Goal: Information Seeking & Learning: Find specific fact

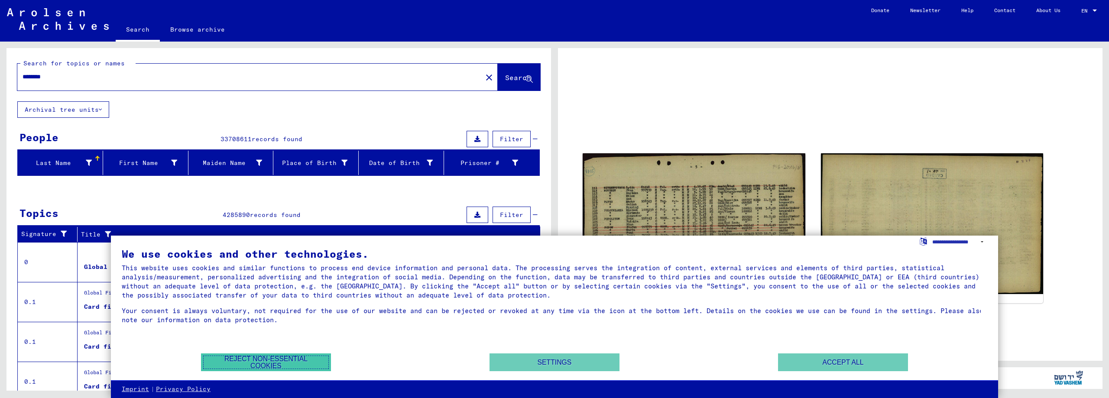
click at [286, 363] on button "Reject non-essential cookies" at bounding box center [266, 362] width 130 height 18
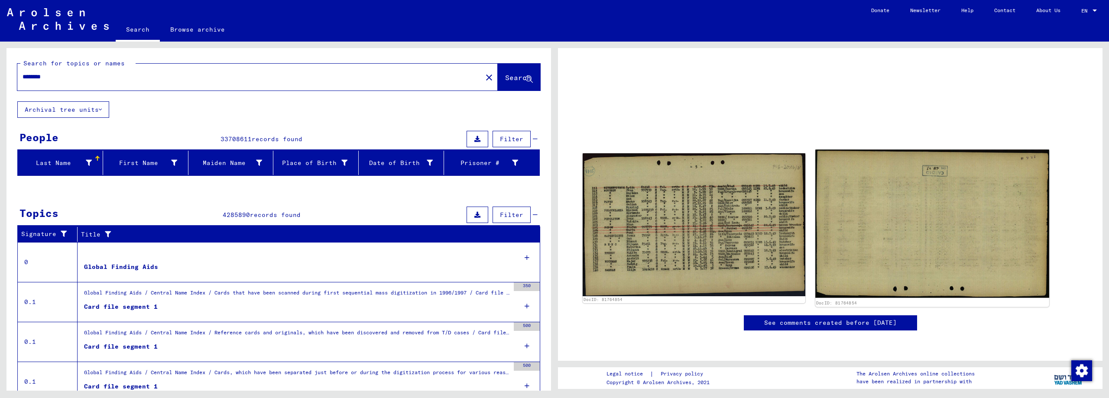
click at [887, 252] on img at bounding box center [931, 223] width 233 height 148
click at [887, 251] on img at bounding box center [931, 223] width 233 height 148
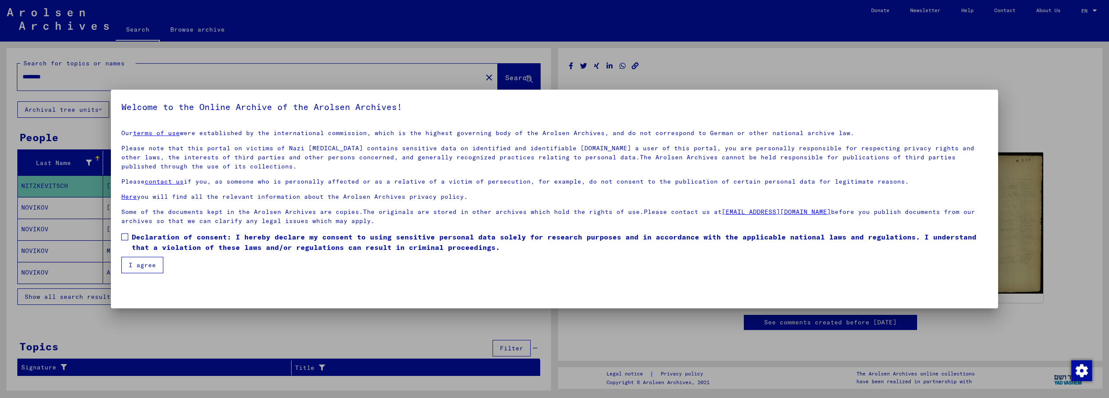
click at [148, 262] on button "I agree" at bounding box center [142, 265] width 42 height 16
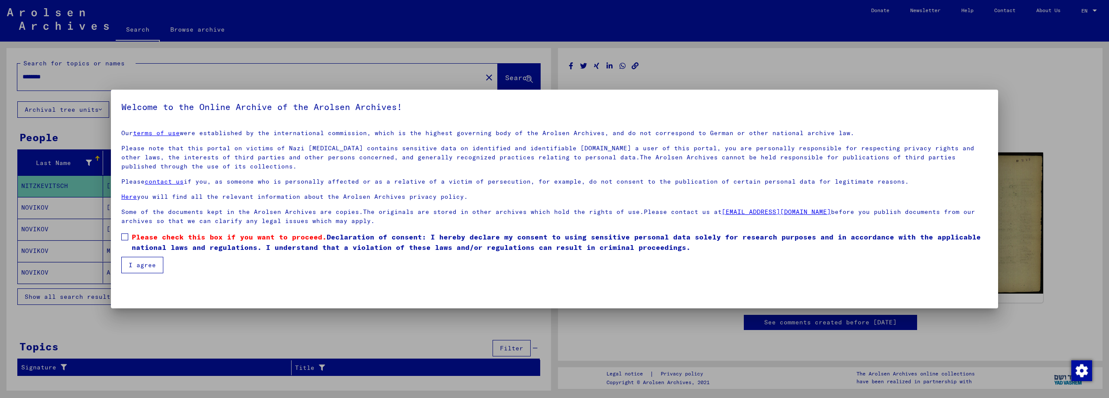
drag, startPoint x: 129, startPoint y: 233, endPoint x: 124, endPoint y: 237, distance: 5.9
click at [125, 236] on label "Please check this box if you want to proceed. Declaration of consent: I hereby …" at bounding box center [554, 242] width 866 height 21
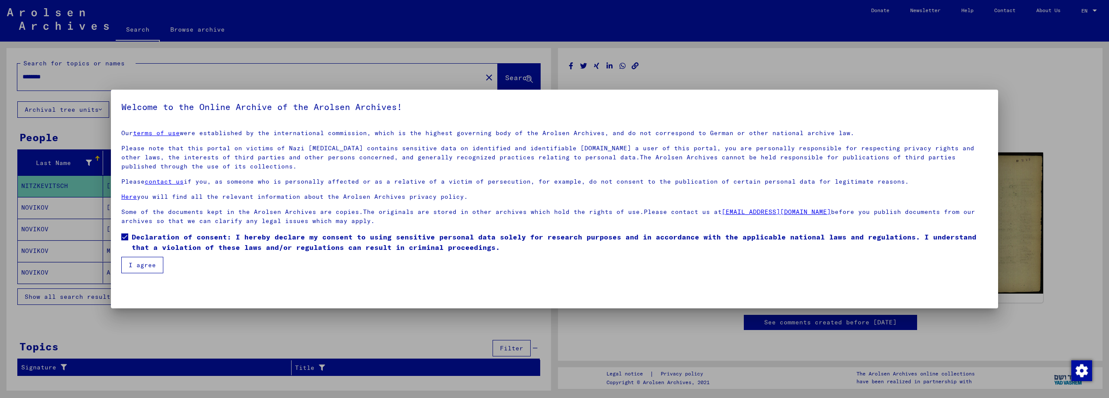
click at [141, 264] on button "I agree" at bounding box center [142, 265] width 42 height 16
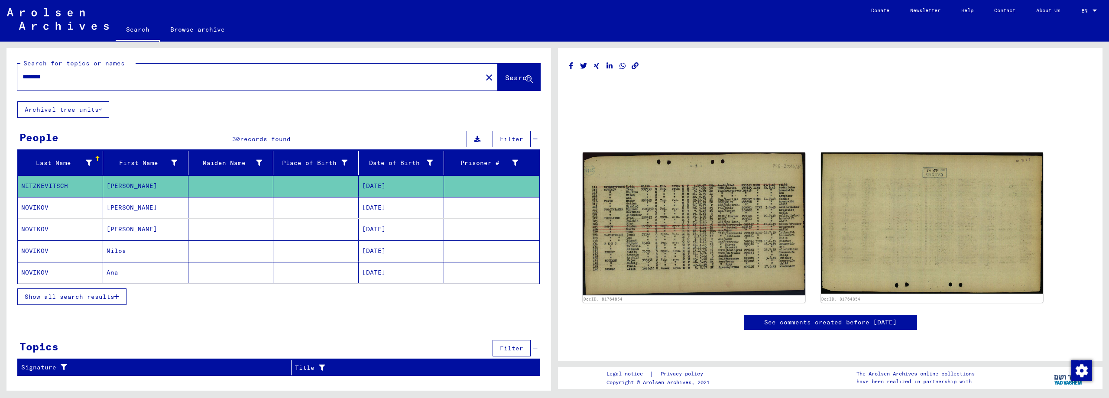
drag, startPoint x: 73, startPoint y: 80, endPoint x: 0, endPoint y: 75, distance: 72.9
click at [0, 75] on div "Search for topics or names ******** close Search Archival tree units People 30 …" at bounding box center [277, 216] width 554 height 349
type input "**********"
click at [515, 79] on span "Search" at bounding box center [518, 77] width 26 height 9
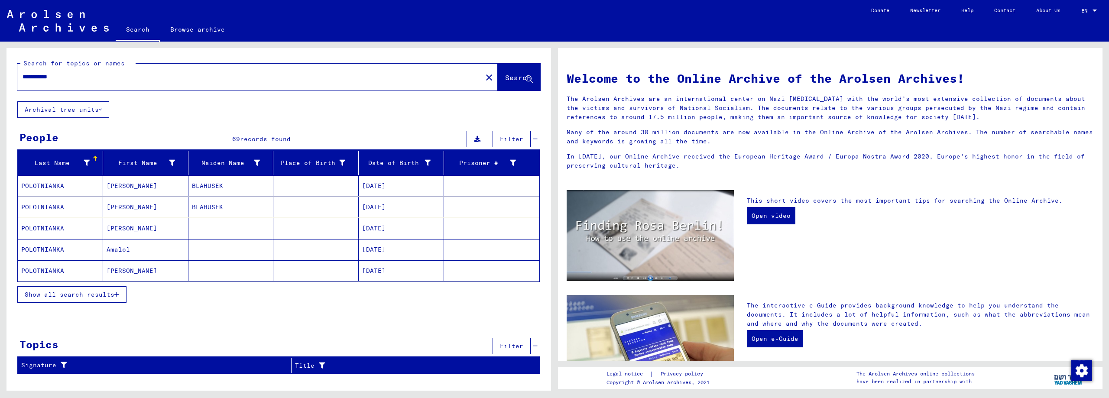
click at [79, 294] on span "Show all search results" at bounding box center [70, 295] width 90 height 8
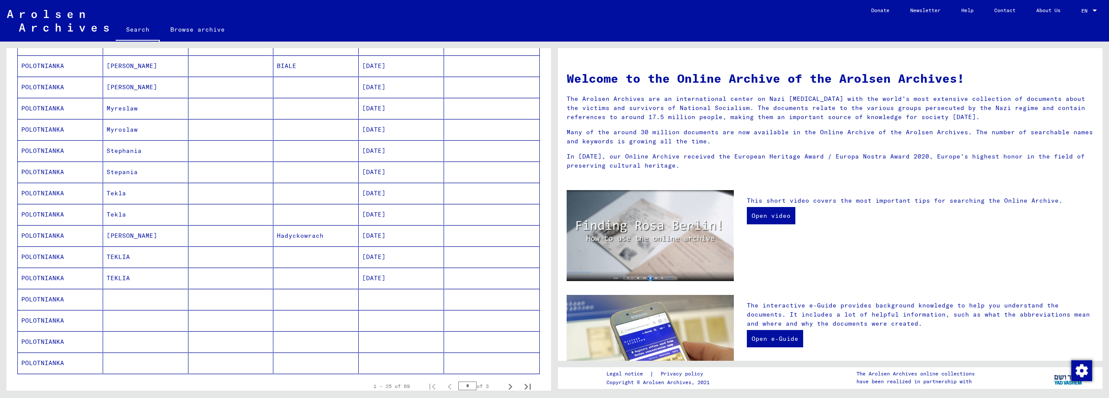
scroll to position [346, 0]
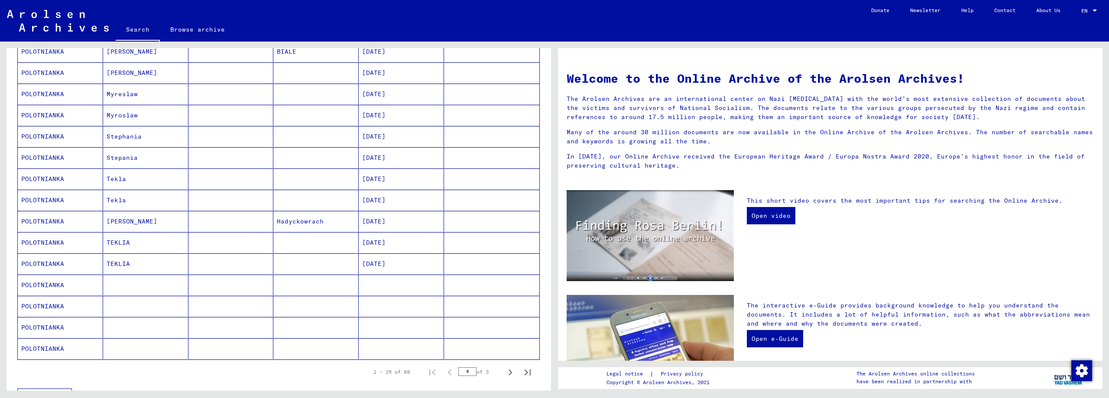
click at [377, 220] on mat-cell "[DATE]" at bounding box center [401, 221] width 85 height 21
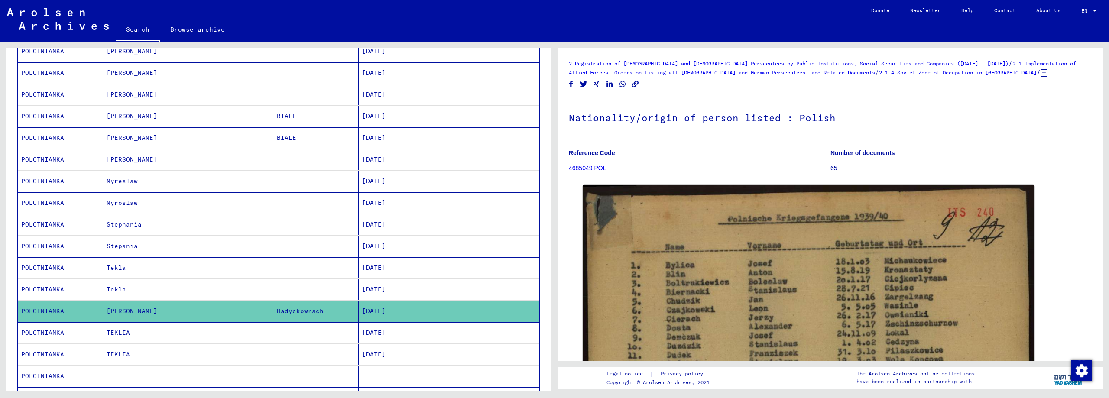
scroll to position [264, 0]
click at [308, 136] on mat-cell "BIALE" at bounding box center [315, 138] width 85 height 21
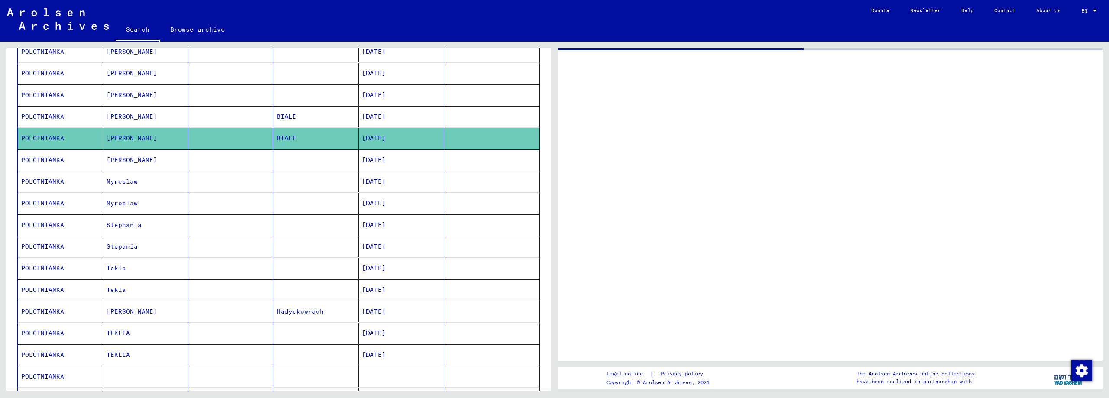
click at [308, 136] on mat-cell "BIALE" at bounding box center [315, 138] width 85 height 21
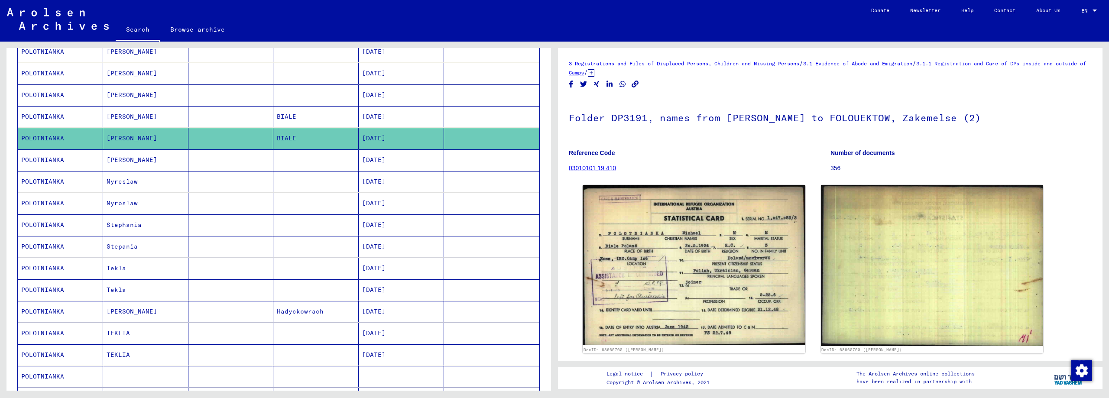
click at [295, 114] on mat-cell "BIALE" at bounding box center [315, 116] width 85 height 21
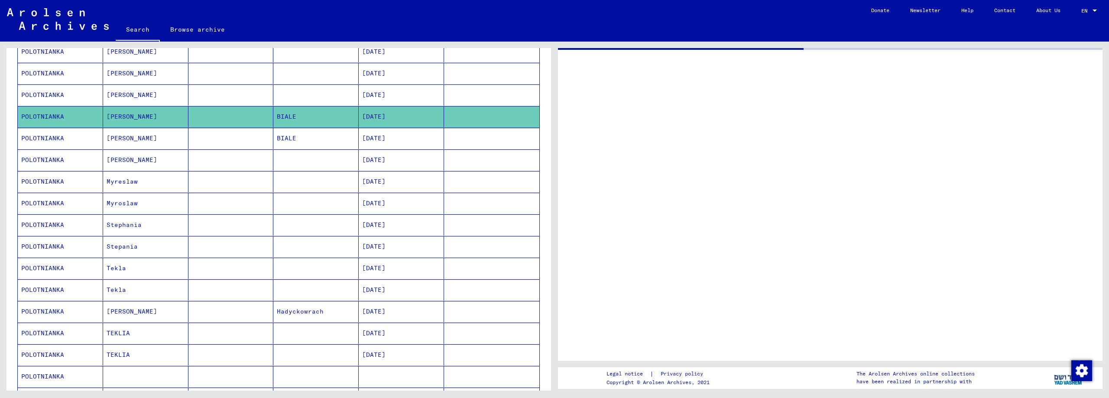
click at [295, 114] on mat-cell "BIALE" at bounding box center [315, 116] width 85 height 21
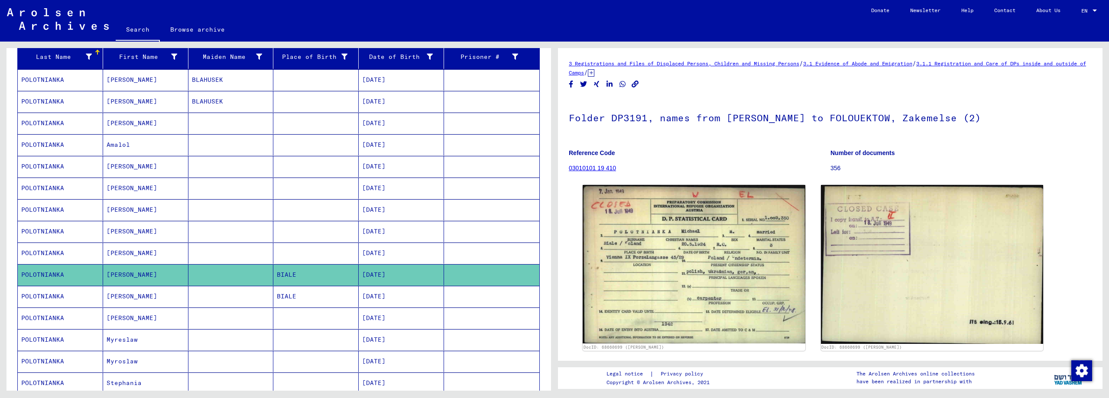
scroll to position [91, 0]
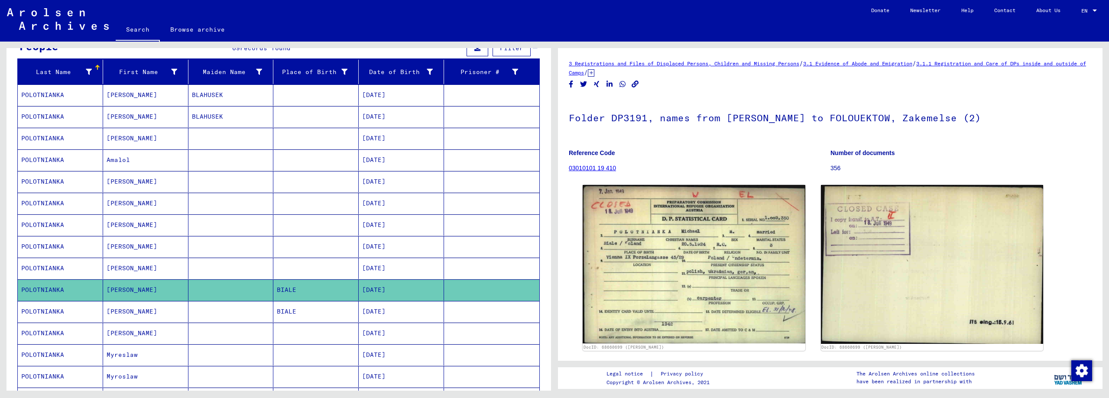
click at [367, 118] on mat-cell "[DATE]" at bounding box center [401, 116] width 85 height 21
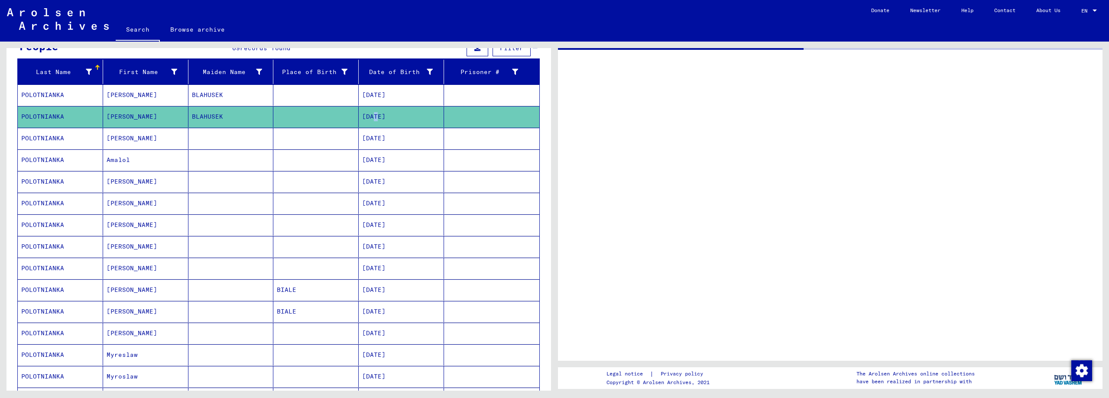
click at [367, 118] on mat-cell "[DATE]" at bounding box center [401, 116] width 85 height 21
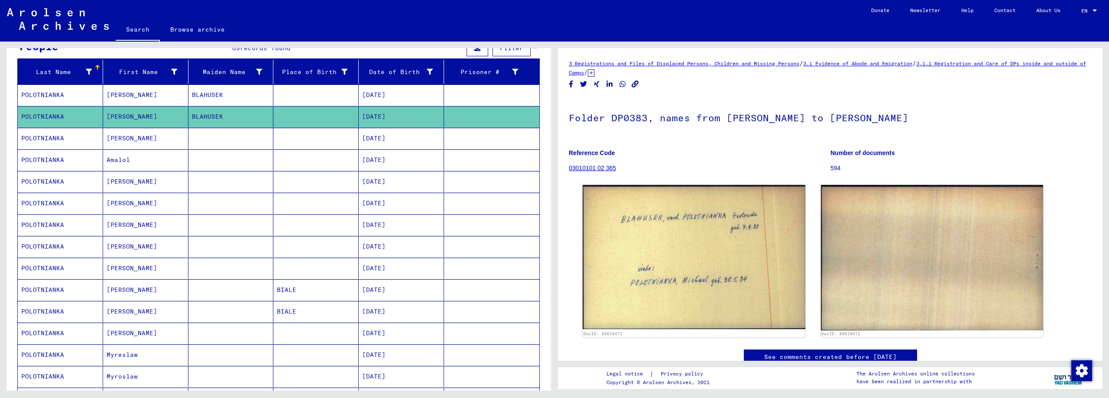
click at [300, 92] on mat-cell at bounding box center [315, 94] width 85 height 21
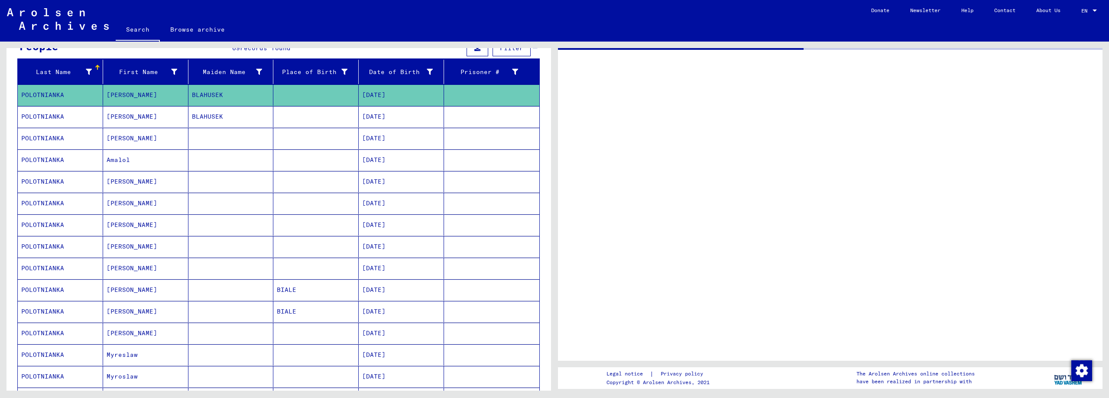
click at [300, 92] on mat-cell at bounding box center [315, 94] width 85 height 21
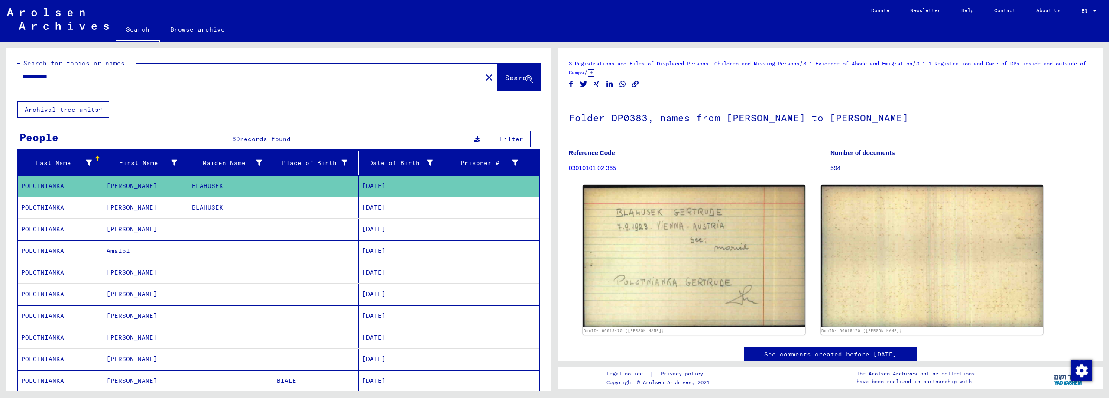
click at [331, 266] on mat-cell at bounding box center [315, 272] width 85 height 21
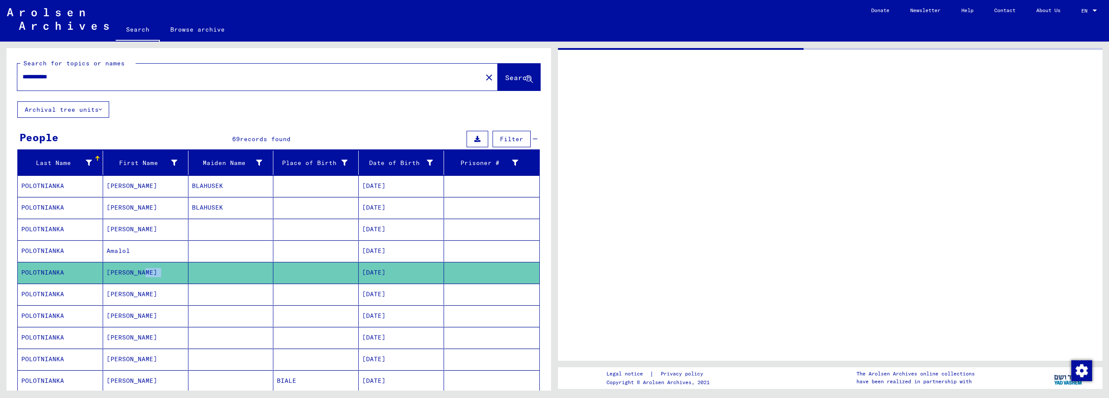
click at [331, 266] on mat-cell at bounding box center [315, 272] width 85 height 21
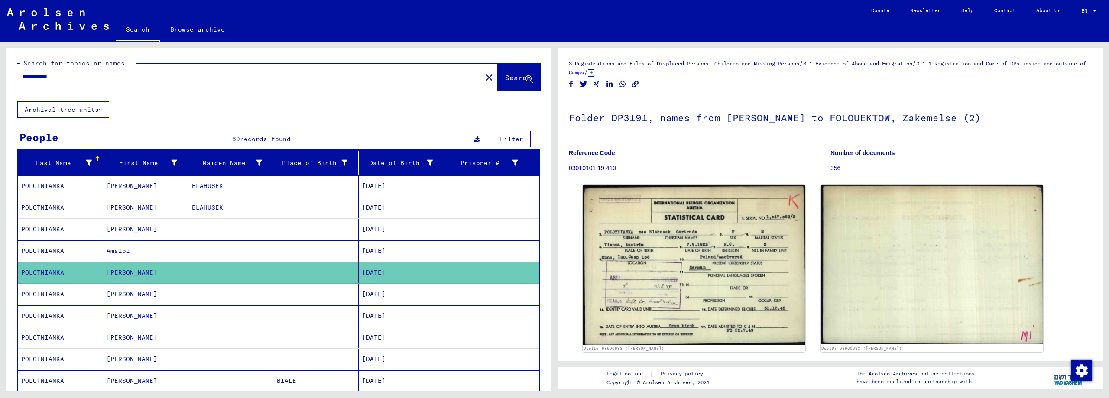
click at [323, 249] on mat-cell at bounding box center [315, 250] width 85 height 21
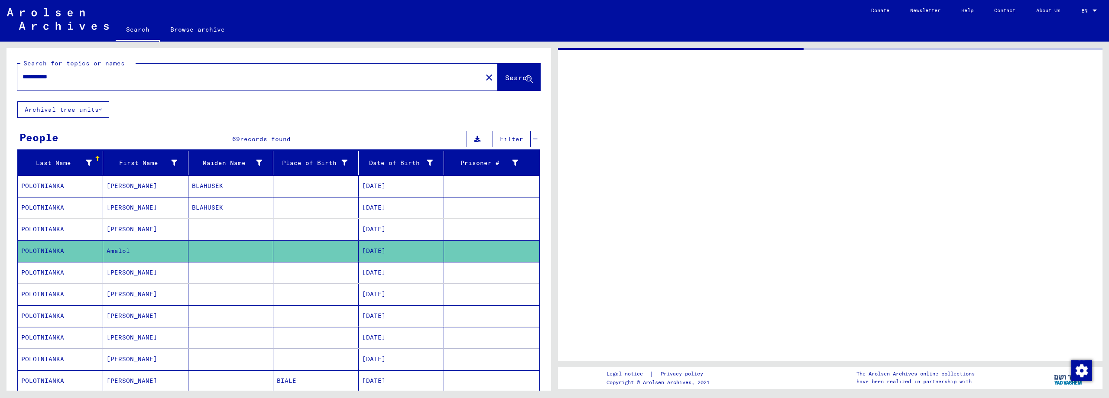
click at [323, 249] on mat-cell at bounding box center [315, 250] width 85 height 21
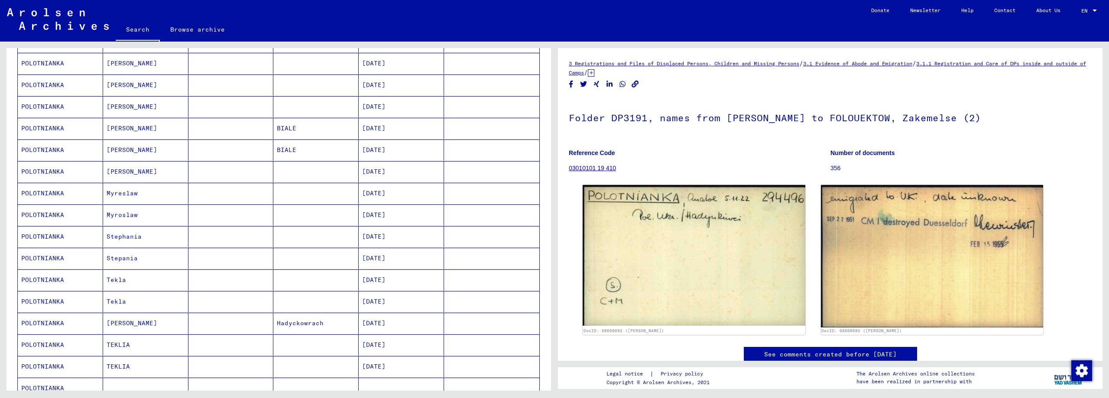
scroll to position [260, 0]
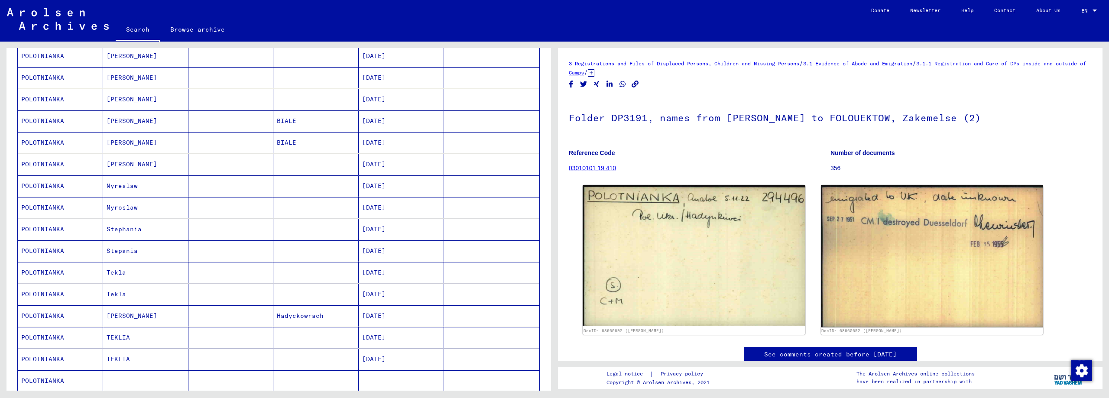
click at [384, 227] on mat-cell "[DATE]" at bounding box center [401, 229] width 85 height 21
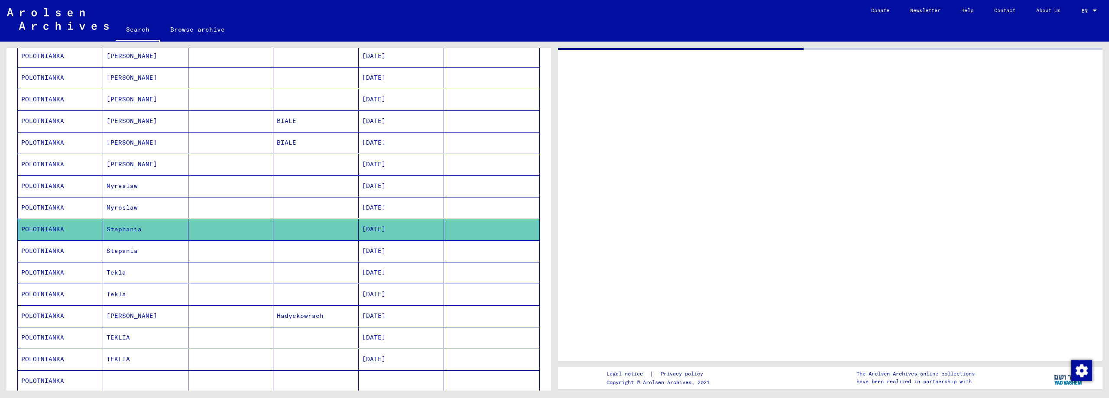
click at [384, 227] on mat-cell "[DATE]" at bounding box center [401, 229] width 85 height 21
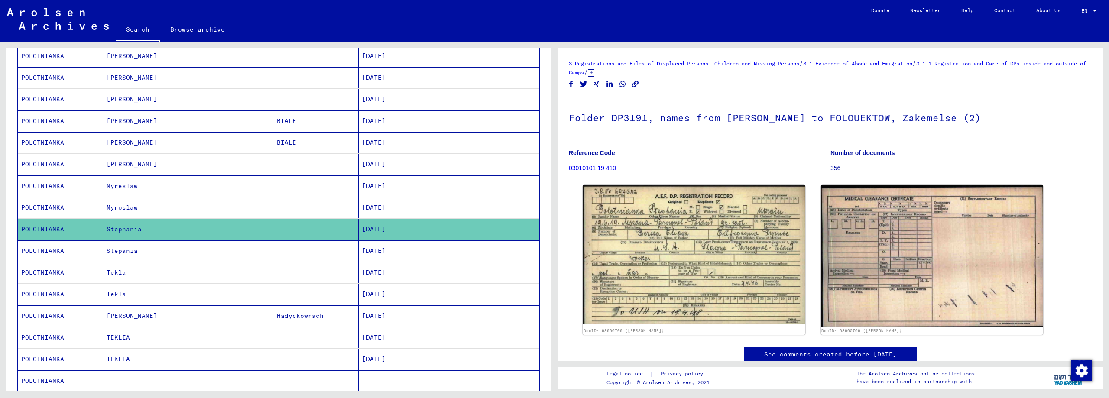
click at [380, 317] on mat-cell "[DATE]" at bounding box center [401, 315] width 85 height 21
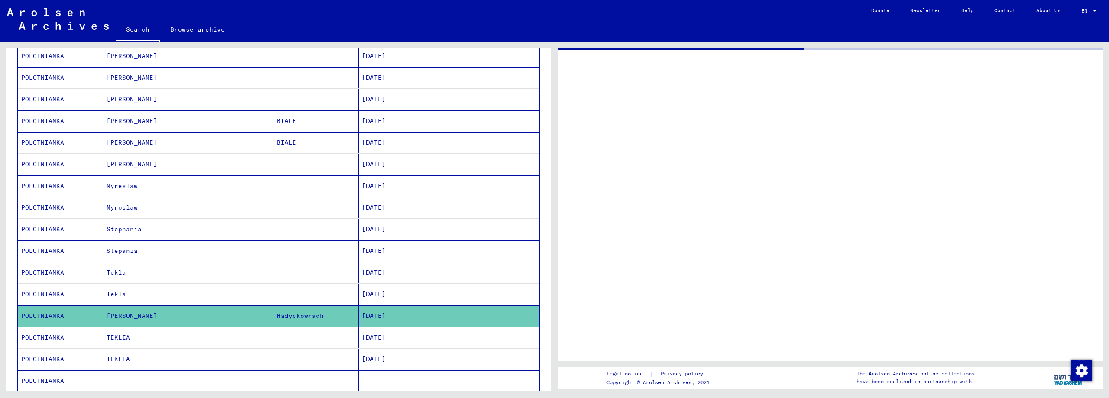
click at [380, 317] on mat-cell "[DATE]" at bounding box center [401, 315] width 85 height 21
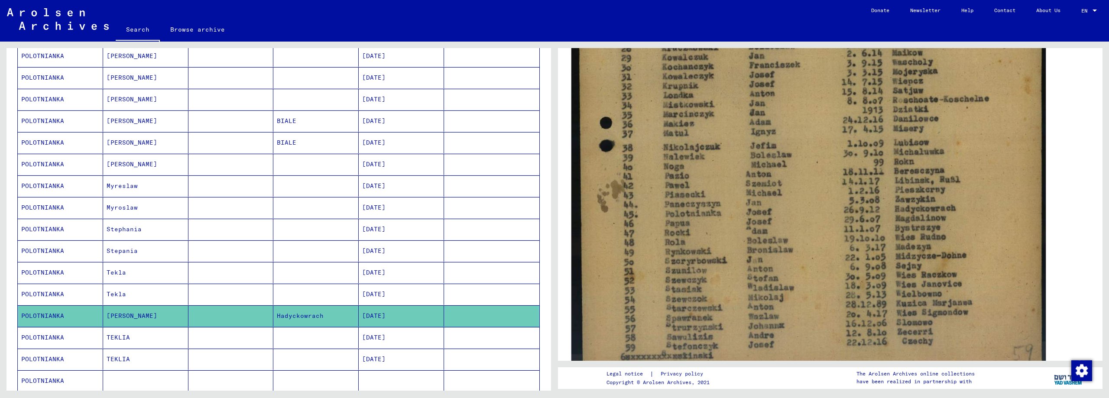
scroll to position [433, 0]
